Goal: Communication & Community: Connect with others

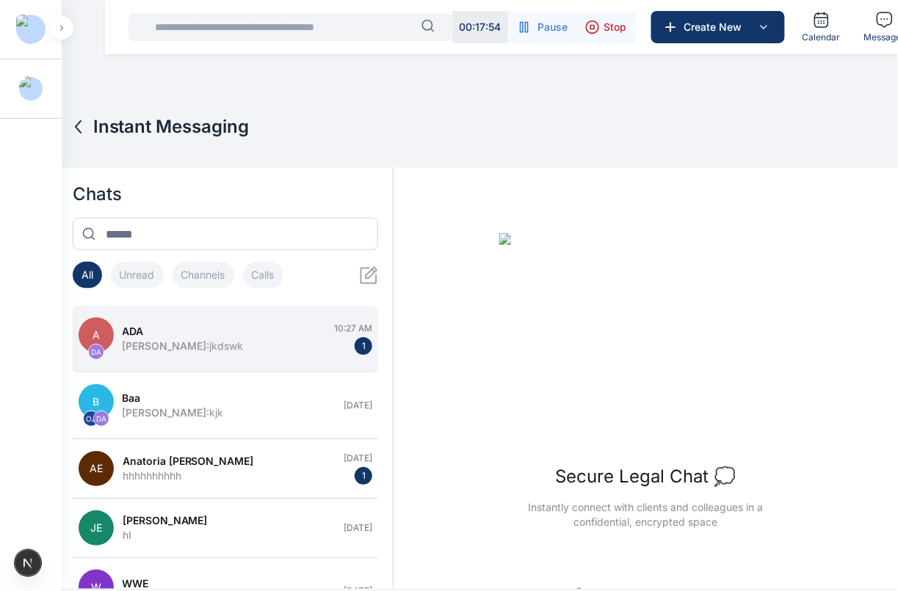
click at [231, 358] on button "A DA [PERSON_NAME] : jkdswk 10:27 AM 1" at bounding box center [226, 339] width 306 height 67
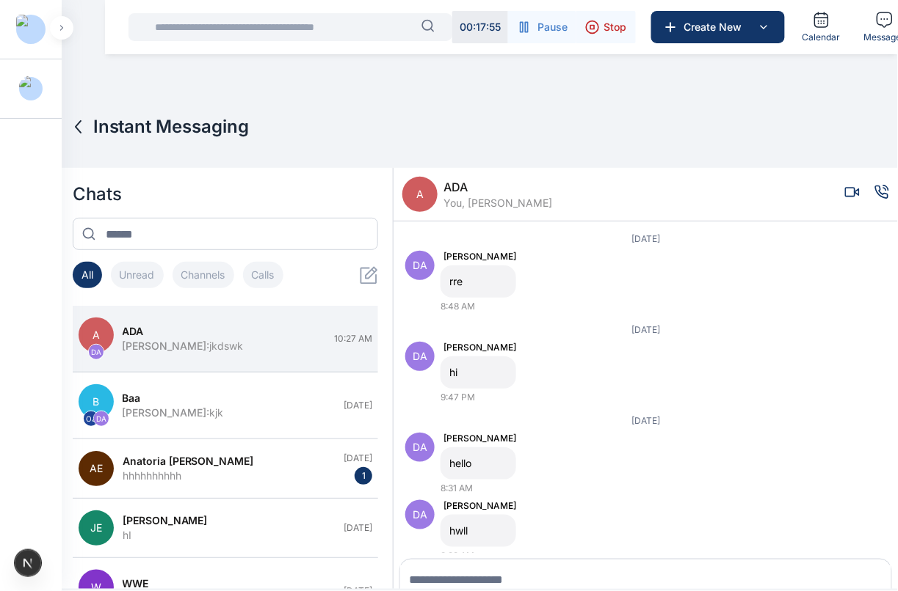
scroll to position [21, 0]
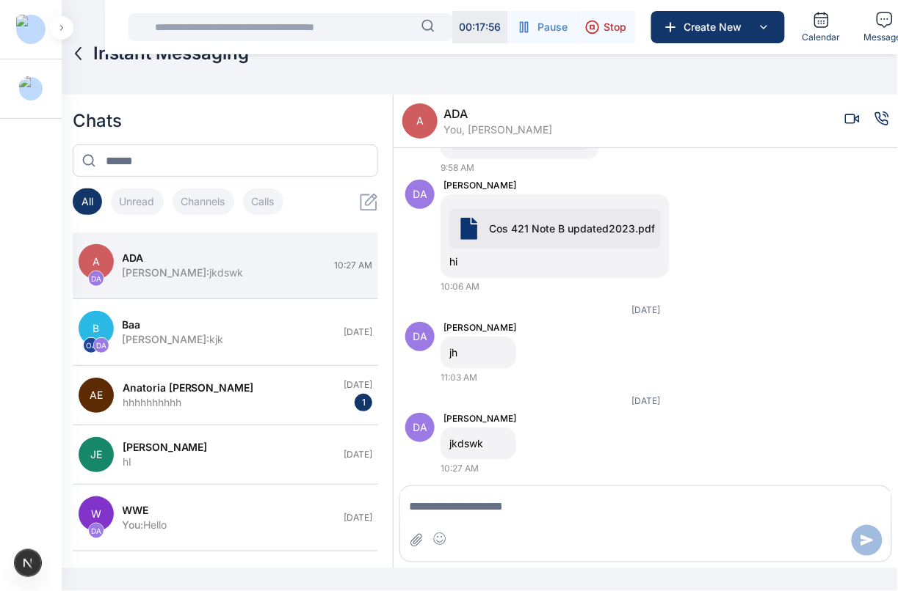
click at [874, 116] on icon "Voice call" at bounding box center [881, 119] width 15 height 15
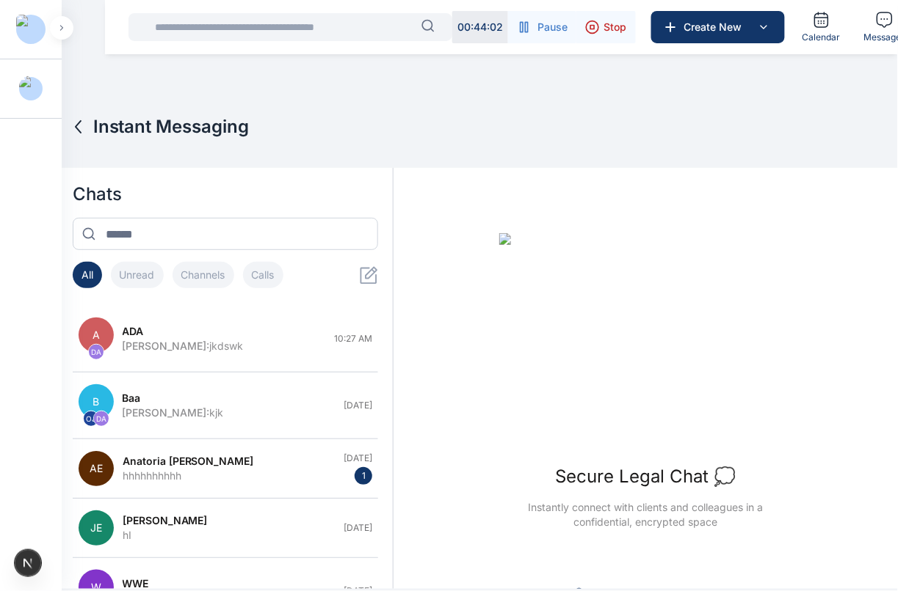
scroll to position [52, 0]
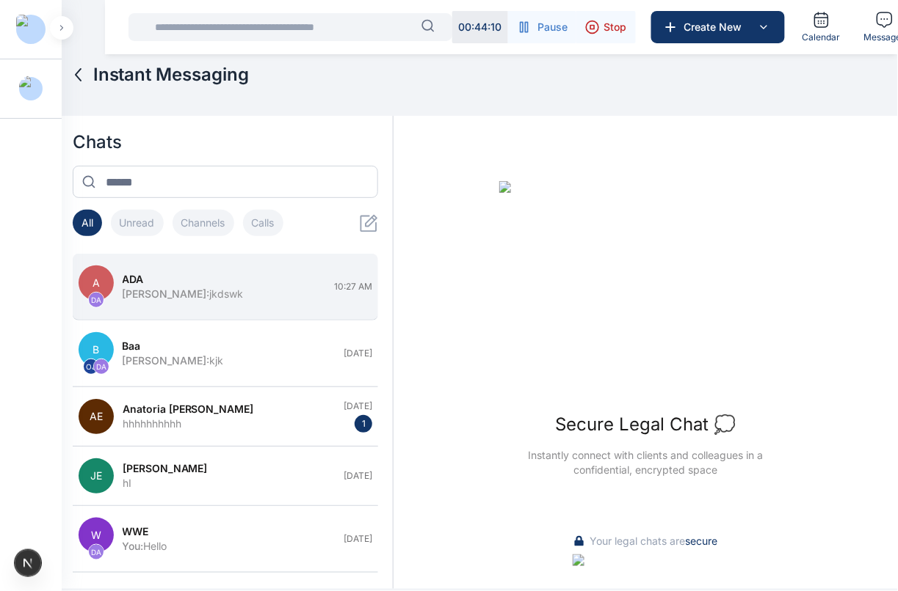
click at [294, 316] on button "A DA ADA Daniel Adekoya : jkdswk 10:27 AM" at bounding box center [226, 287] width 306 height 67
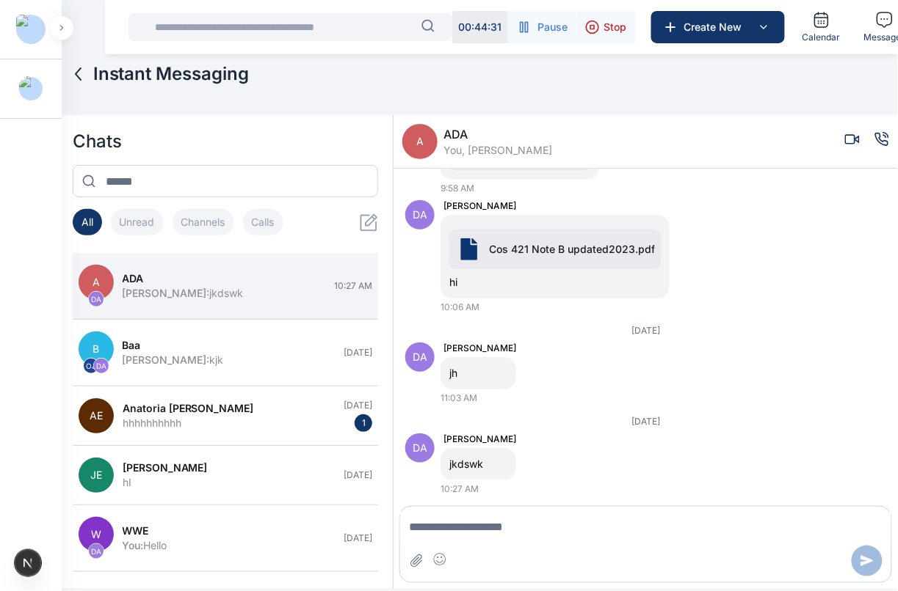
scroll to position [21, 0]
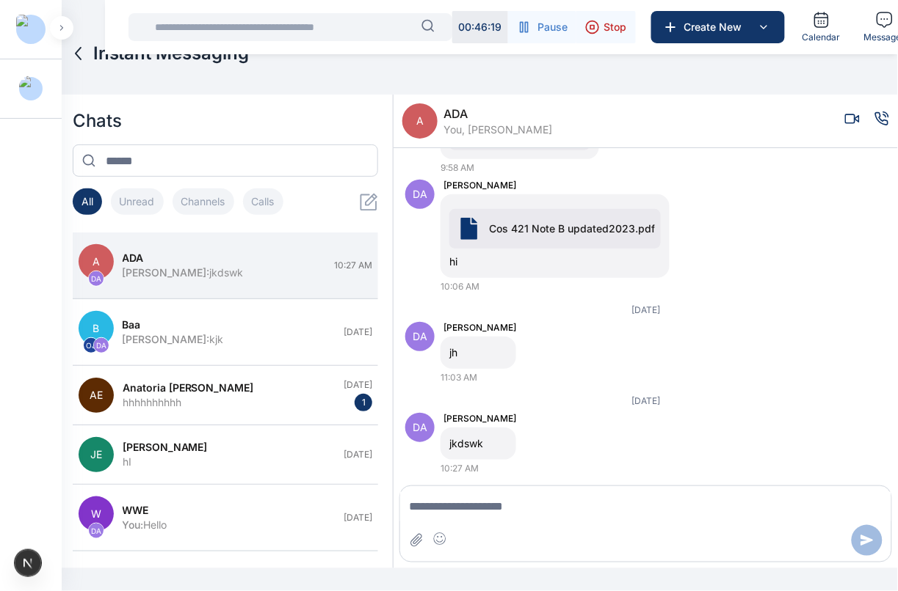
click at [874, 116] on icon "Voice call" at bounding box center [881, 119] width 15 height 15
